Goal: Information Seeking & Learning: Learn about a topic

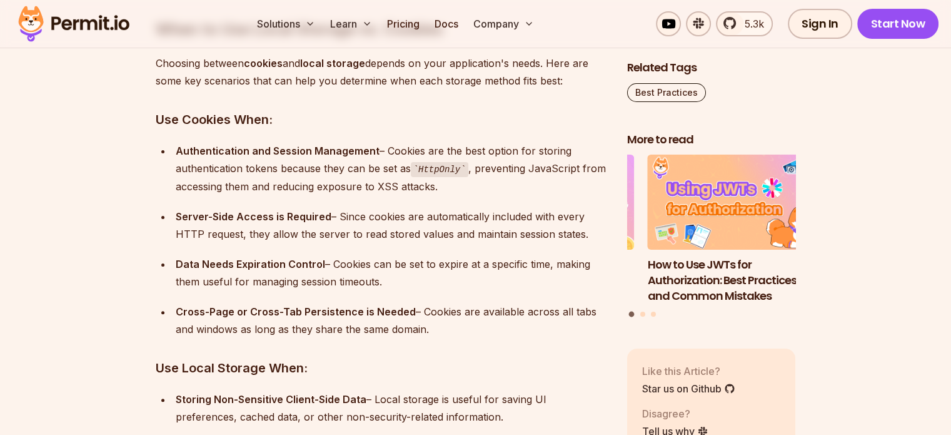
scroll to position [5036, 0]
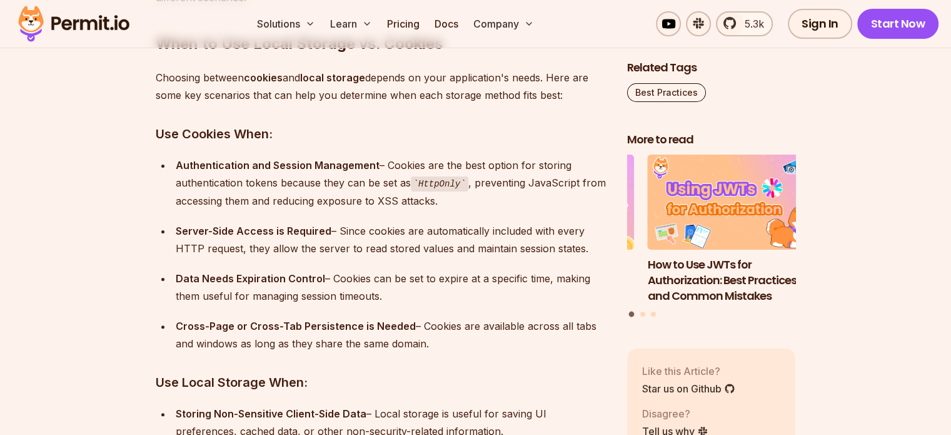
click at [393, 228] on div "Server-Side Access is Required – Since cookies are automatically included with …" at bounding box center [392, 239] width 432 height 35
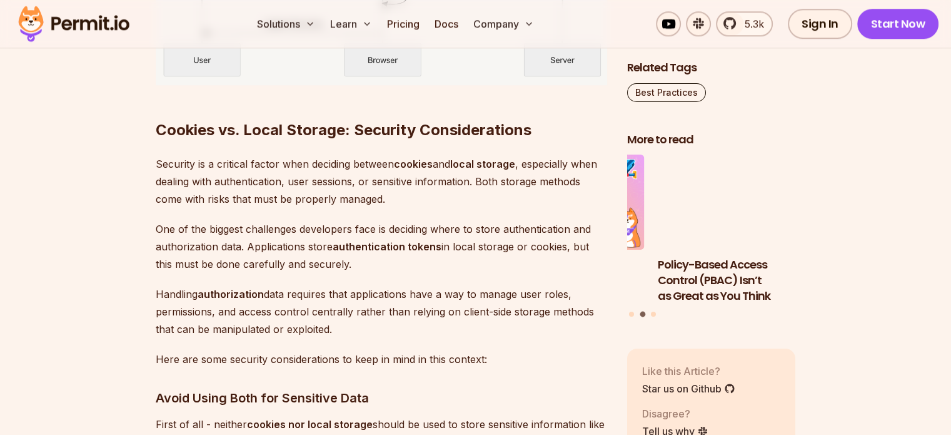
scroll to position [6147, 0]
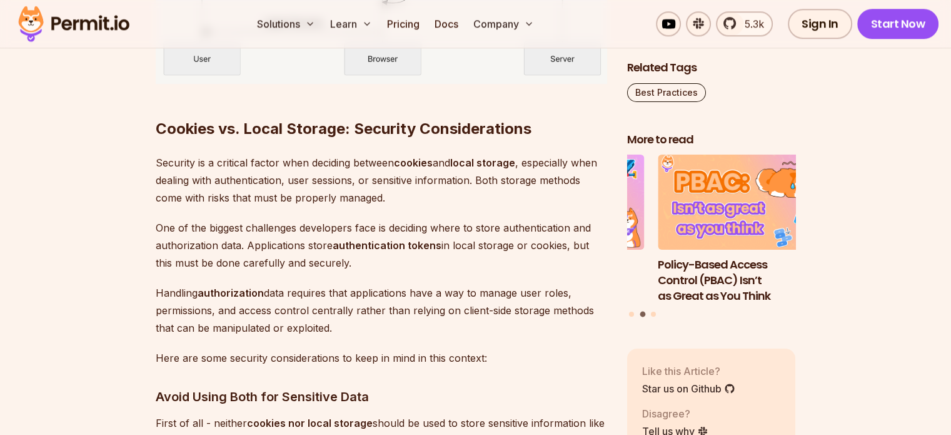
click at [253, 297] on p "Handling authorization data requires that applications have a way to manage use…" at bounding box center [382, 310] width 452 height 53
click at [495, 290] on p "Handling authorization data requires that applications have a way to manage use…" at bounding box center [382, 310] width 452 height 53
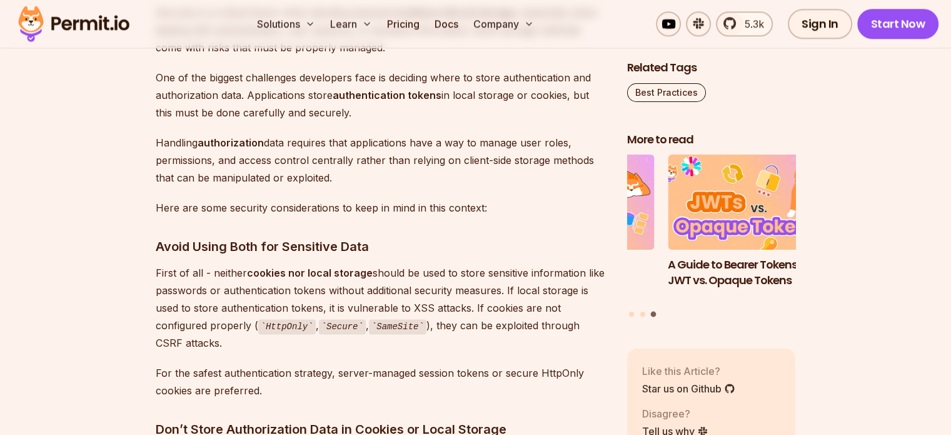
scroll to position [6300, 0]
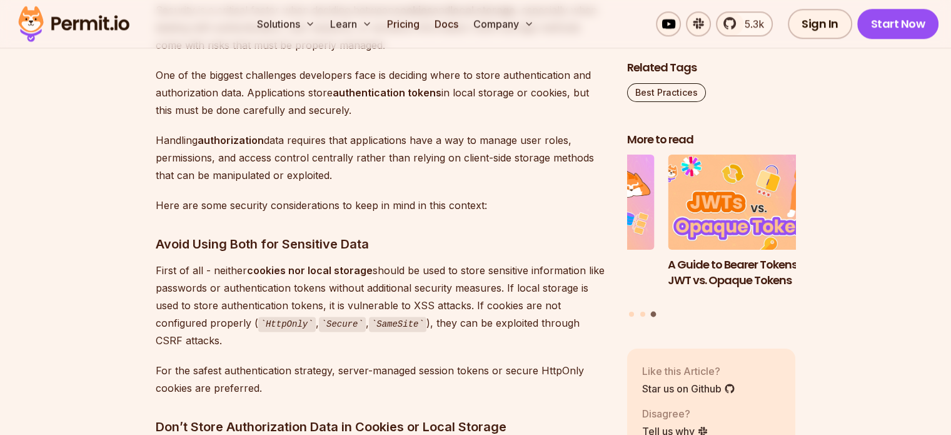
click at [252, 345] on p "First of all - neither cookies nor local storage should be used to store sensit…" at bounding box center [382, 305] width 452 height 88
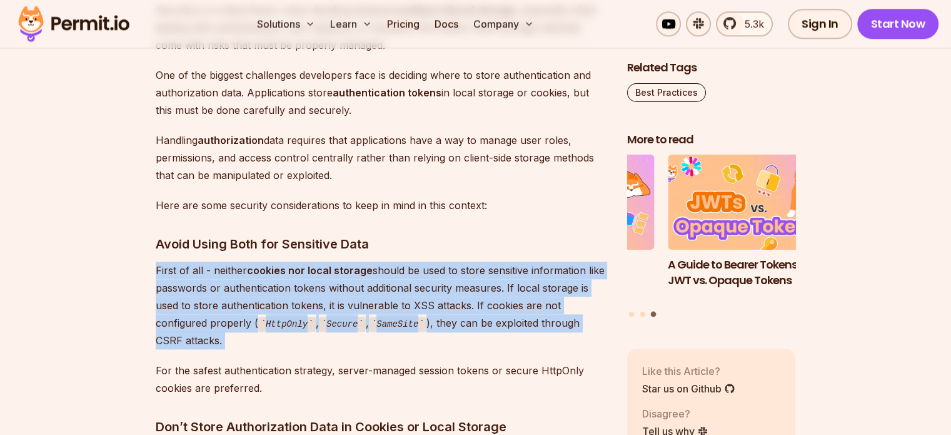
click at [252, 345] on p "First of all - neither cookies nor local storage should be used to store sensit…" at bounding box center [382, 305] width 452 height 88
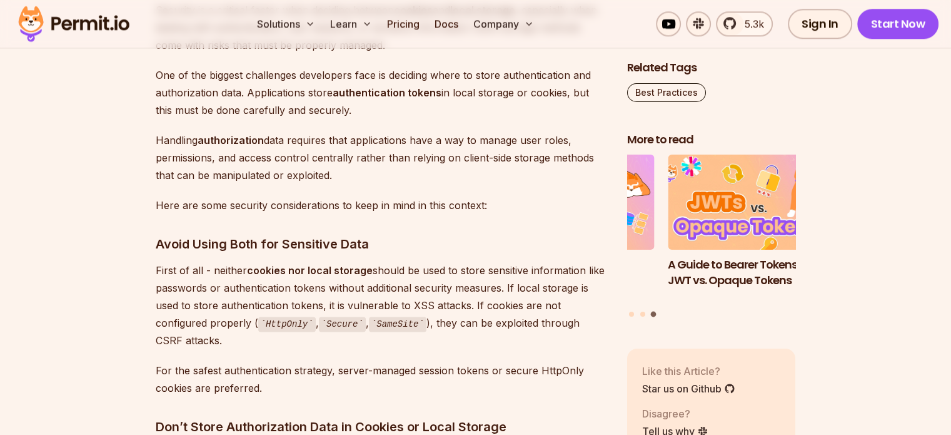
click at [252, 345] on p "First of all - neither cookies nor local storage should be used to store sensit…" at bounding box center [382, 305] width 452 height 88
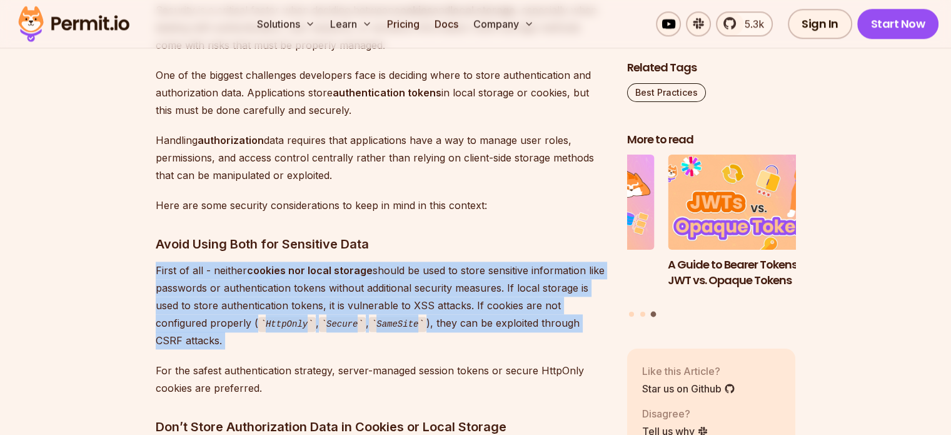
click at [252, 345] on p "First of all - neither cookies nor local storage should be used to store sensit…" at bounding box center [382, 305] width 452 height 88
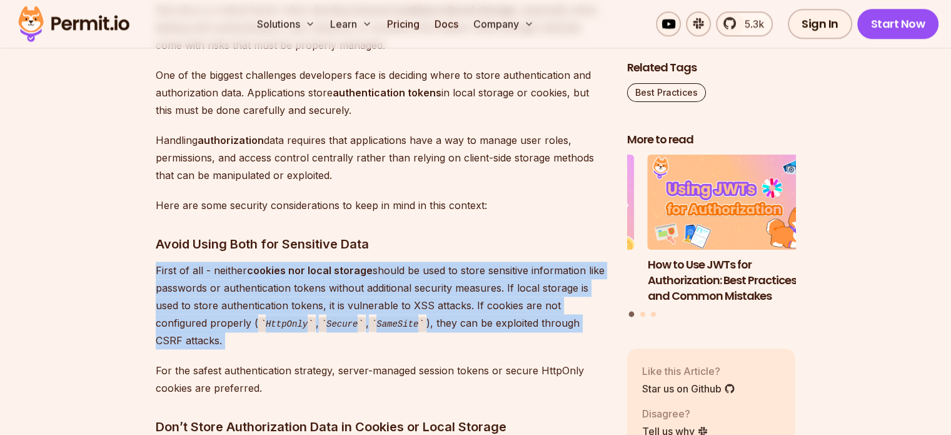
click at [252, 345] on p "First of all - neither cookies nor local storage should be used to store sensit…" at bounding box center [382, 305] width 452 height 88
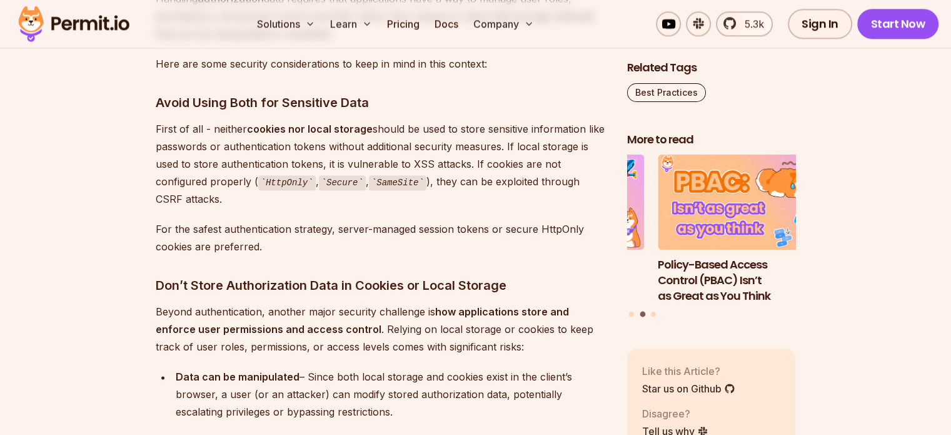
scroll to position [6442, 0]
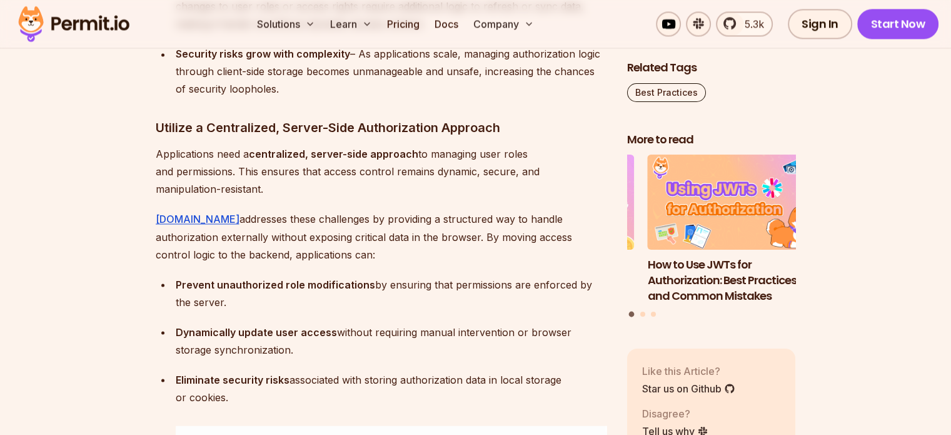
scroll to position [6895, 0]
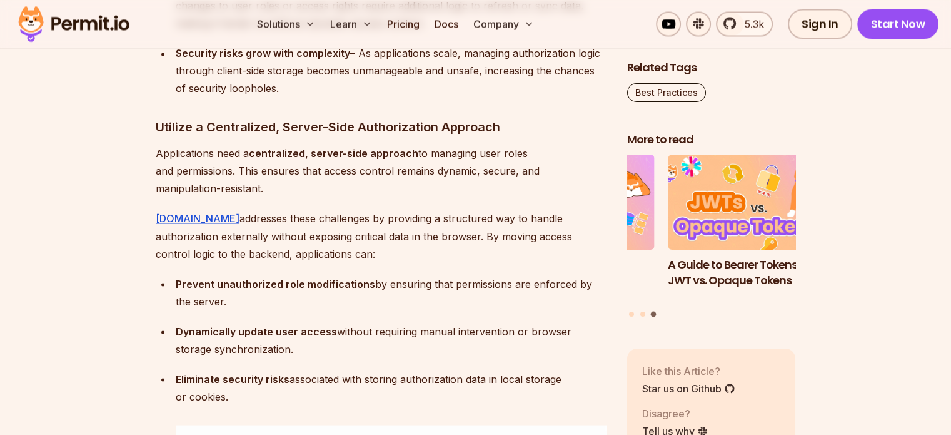
click at [251, 312] on ul "Prevent unauthorized role modifications by ensuring that permissions are enforc…" at bounding box center [382, 399] width 452 height 248
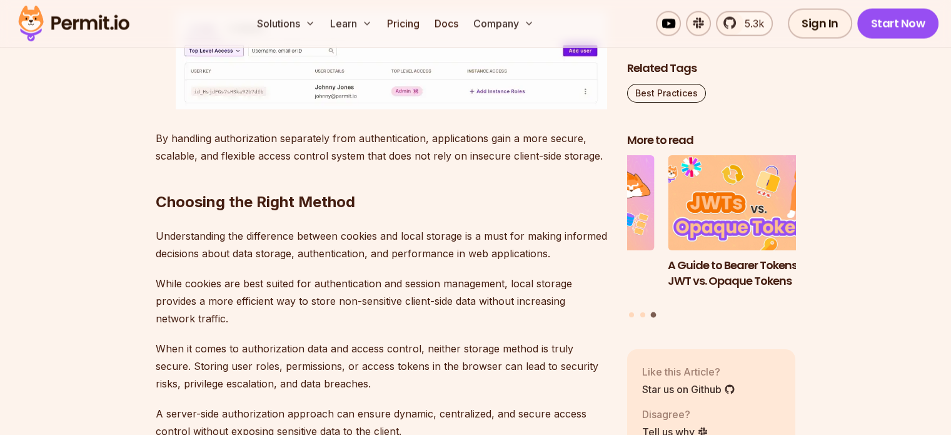
scroll to position [7300, 0]
